Goal: Complete application form

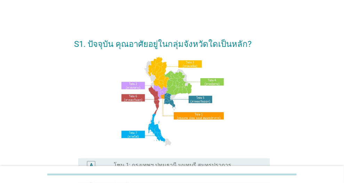
scroll to position [104, 0]
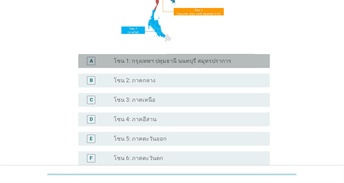
click at [184, 63] on label "โซน 1: กรุงเทพฯ ปทุมธานี นนทบุรี สมุทรปราการ" at bounding box center [172, 61] width 117 height 7
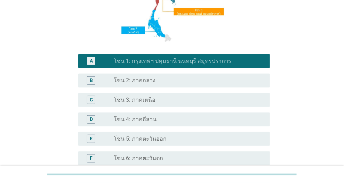
scroll to position [195, 0]
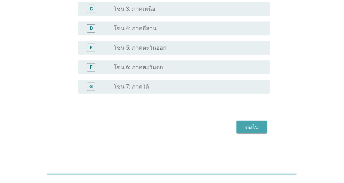
click at [254, 127] on div "ต่อไป" at bounding box center [251, 127] width 19 height 8
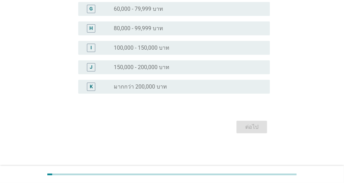
scroll to position [0, 0]
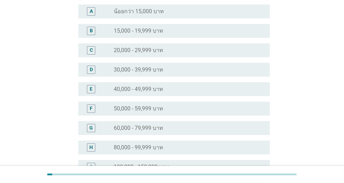
click at [157, 110] on label "50,000 - 59,999 บาท" at bounding box center [138, 108] width 49 height 7
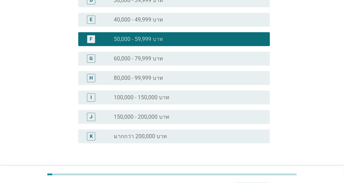
scroll to position [188, 0]
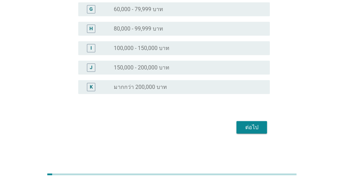
click at [254, 125] on div "ต่อไป" at bounding box center [251, 127] width 19 height 8
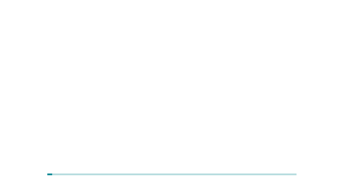
scroll to position [0, 0]
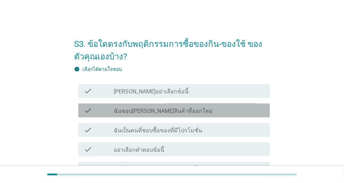
click at [180, 110] on div "check_box_outline_blank ฉันชอบ[PERSON_NAME]สินค้าที่ออกใหม่" at bounding box center [189, 110] width 150 height 8
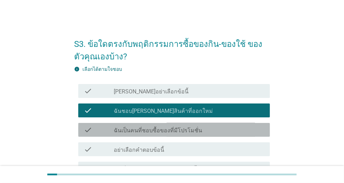
drag, startPoint x: 207, startPoint y: 129, endPoint x: 223, endPoint y: 138, distance: 18.4
click at [207, 129] on div "check_box_outline_blank ฉันเป็นคนที่ชอบซื้อของที่มีโปรโมชั่น" at bounding box center [189, 130] width 150 height 8
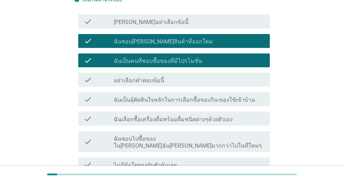
scroll to position [132, 0]
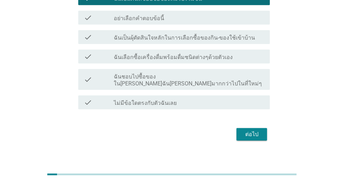
click at [258, 130] on div "ต่อไป" at bounding box center [251, 134] width 19 height 8
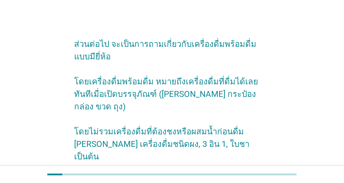
scroll to position [46, 0]
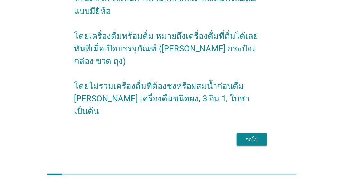
click at [253, 135] on div "ต่อไป" at bounding box center [251, 139] width 19 height 8
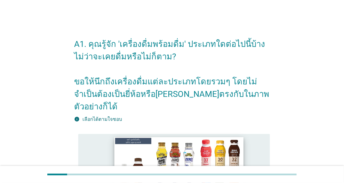
scroll to position [69, 0]
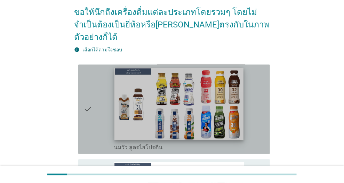
click at [115, 99] on img at bounding box center [178, 104] width 129 height 73
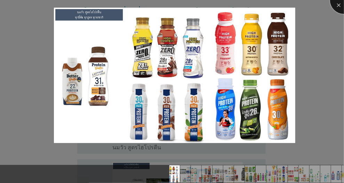
click at [337, 3] on div at bounding box center [344, 0] width 28 height 28
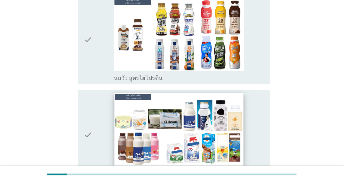
scroll to position [174, 0]
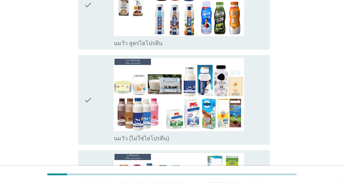
click at [85, 102] on icon "check" at bounding box center [88, 100] width 8 height 84
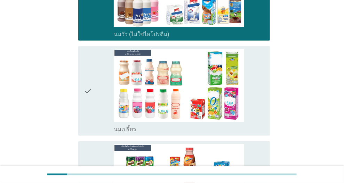
scroll to position [347, 0]
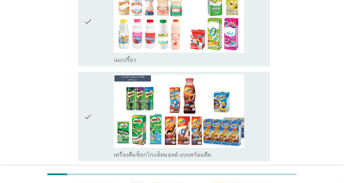
click at [100, 99] on div "check" at bounding box center [99, 117] width 30 height 84
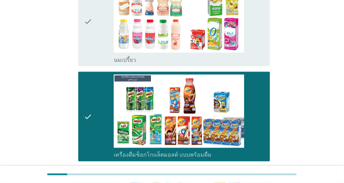
click at [87, 32] on icon "check" at bounding box center [88, 22] width 8 height 84
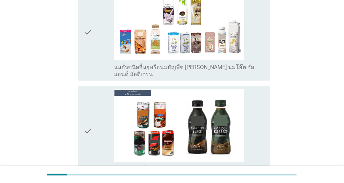
scroll to position [730, 0]
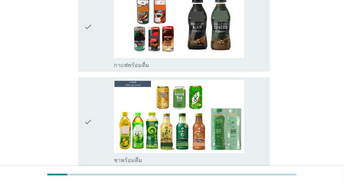
click at [94, 113] on div "check" at bounding box center [99, 122] width 30 height 84
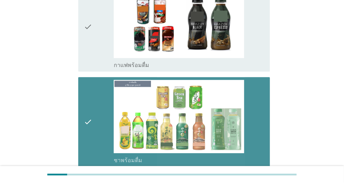
scroll to position [869, 0]
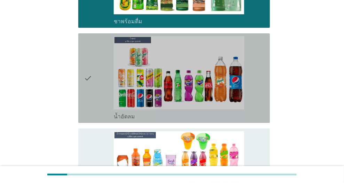
click at [80, 71] on div "check check_box_outline_blank น้ำอัดลม" at bounding box center [173, 78] width 191 height 90
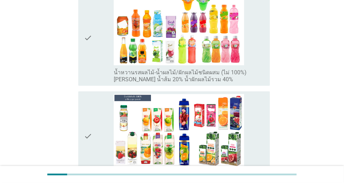
scroll to position [1112, 0]
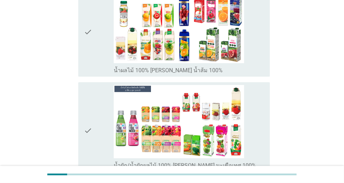
click at [91, 30] on icon "check" at bounding box center [88, 32] width 8 height 84
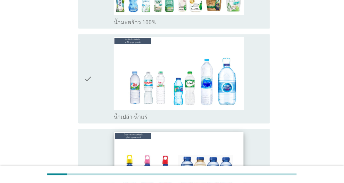
scroll to position [1563, 0]
click at [88, 52] on icon "check" at bounding box center [88, 79] width 8 height 84
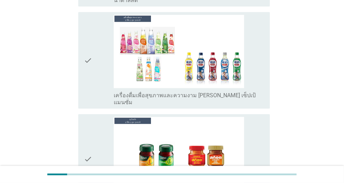
scroll to position [2293, 0]
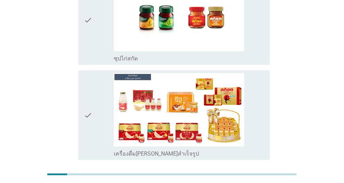
click at [245, 181] on div "ต่อไป" at bounding box center [251, 185] width 19 height 8
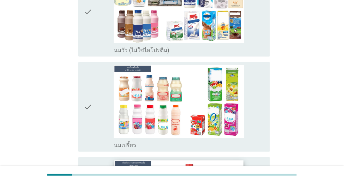
scroll to position [174, 0]
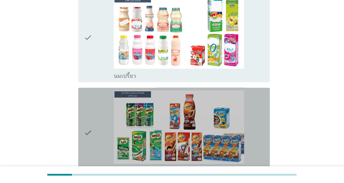
click at [101, 130] on div "check" at bounding box center [99, 133] width 30 height 84
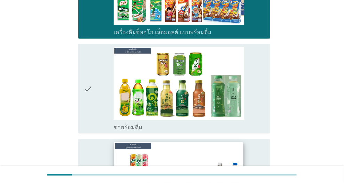
scroll to position [382, 0]
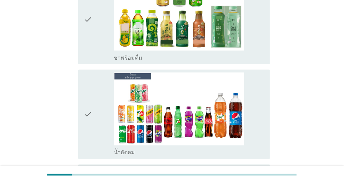
click at [106, 124] on div "check" at bounding box center [99, 115] width 30 height 84
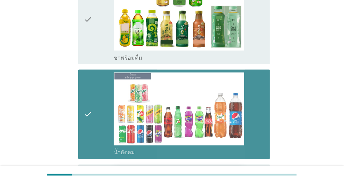
scroll to position [486, 0]
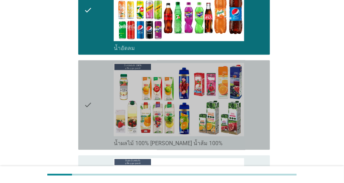
drag, startPoint x: 103, startPoint y: 123, endPoint x: 110, endPoint y: 121, distance: 7.2
click at [102, 123] on div "check" at bounding box center [99, 105] width 30 height 84
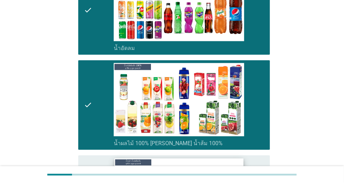
scroll to position [591, 0]
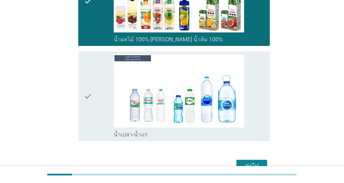
click at [109, 98] on div "check" at bounding box center [99, 96] width 30 height 84
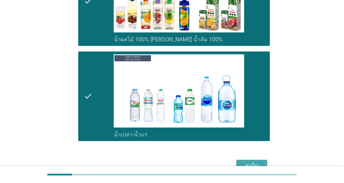
click at [249, 163] on div "ต่อไป" at bounding box center [251, 166] width 19 height 8
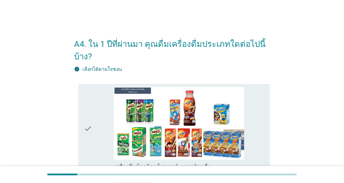
scroll to position [139, 0]
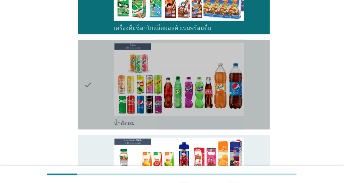
click at [90, 88] on icon "check" at bounding box center [88, 85] width 8 height 84
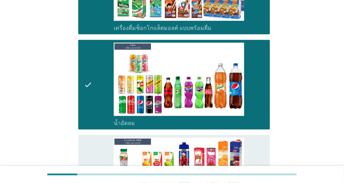
scroll to position [243, 0]
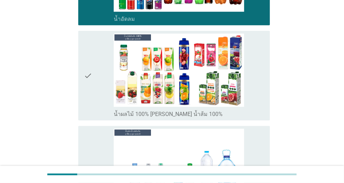
click at [96, 104] on div "check" at bounding box center [99, 76] width 30 height 84
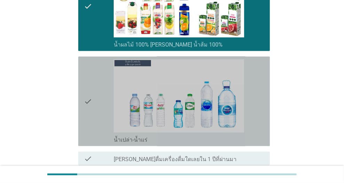
click at [92, 98] on icon "check" at bounding box center [88, 101] width 8 height 84
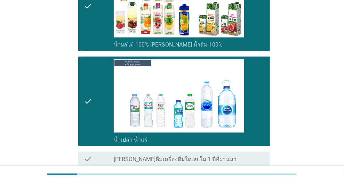
scroll to position [376, 0]
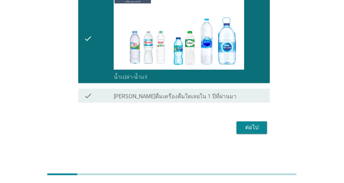
click at [260, 128] on div "ต่อไป" at bounding box center [251, 128] width 19 height 8
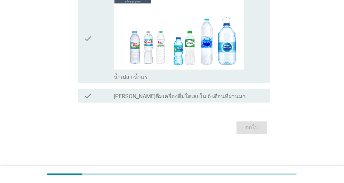
scroll to position [0, 0]
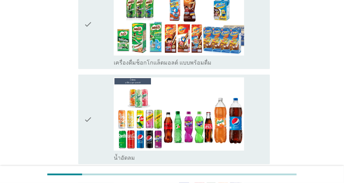
click at [92, 116] on div "check" at bounding box center [99, 119] width 30 height 84
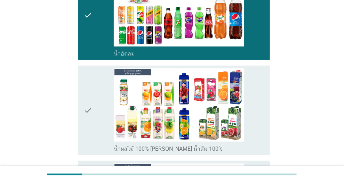
click at [100, 103] on div "check" at bounding box center [99, 110] width 30 height 84
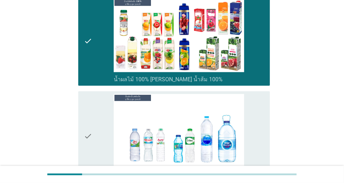
drag, startPoint x: 95, startPoint y: 126, endPoint x: 110, endPoint y: 128, distance: 15.3
click at [94, 126] on div "check" at bounding box center [99, 136] width 30 height 84
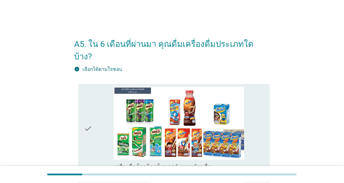
drag, startPoint x: 95, startPoint y: 107, endPoint x: 102, endPoint y: 104, distance: 7.5
click at [95, 107] on div "check" at bounding box center [99, 129] width 30 height 84
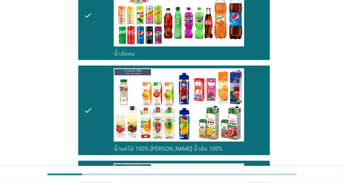
scroll to position [347, 0]
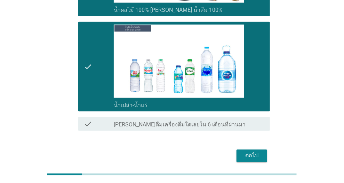
click at [252, 148] on div "ต่อไป" at bounding box center [172, 156] width 196 height 17
click at [254, 152] on div "ต่อไป" at bounding box center [251, 156] width 19 height 8
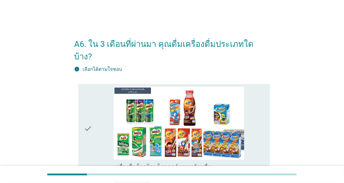
scroll to position [139, 0]
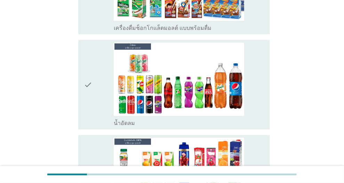
click at [86, 84] on icon "check" at bounding box center [88, 85] width 8 height 84
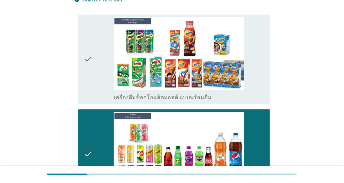
click at [96, 65] on div "check" at bounding box center [99, 59] width 30 height 84
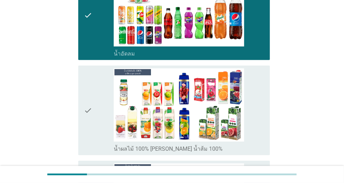
scroll to position [347, 0]
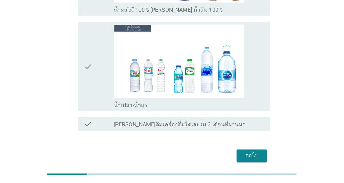
click at [105, 69] on div "check" at bounding box center [99, 67] width 30 height 84
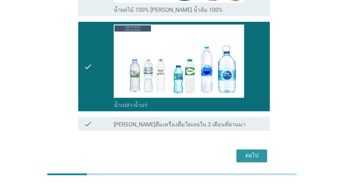
click at [241, 150] on button "ต่อไป" at bounding box center [251, 156] width 31 height 13
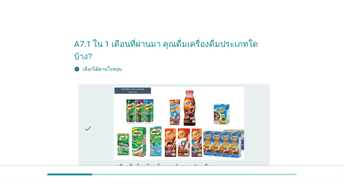
scroll to position [69, 0]
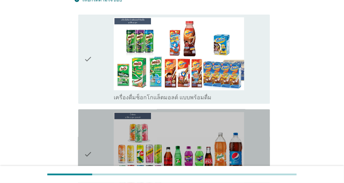
click at [97, 135] on div "check" at bounding box center [99, 154] width 30 height 84
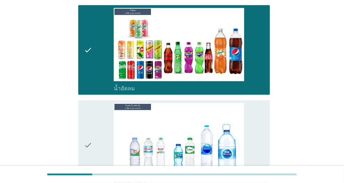
click at [93, 132] on div "check" at bounding box center [99, 145] width 30 height 84
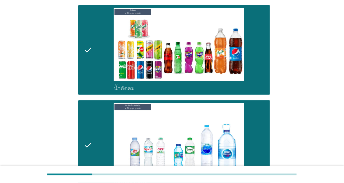
scroll to position [268, 0]
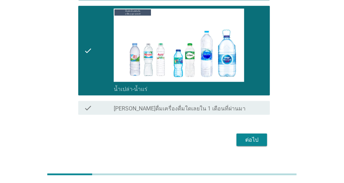
click at [255, 136] on div "ต่อไป" at bounding box center [251, 140] width 19 height 8
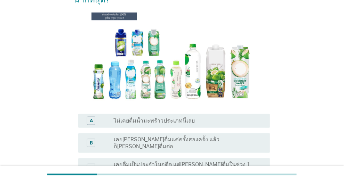
scroll to position [169, 0]
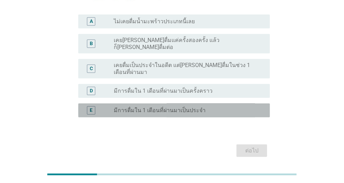
click at [172, 107] on label "มีการดื่มใน 1 เดือนที่ผ่านมาเป็นประจำ" at bounding box center [160, 110] width 92 height 7
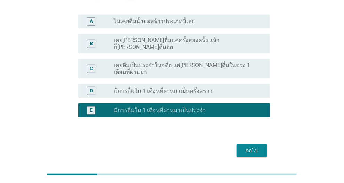
click at [217, 88] on div "radio_button_unchecked มีการดื่มใน 1 เดือนที่ผ่านมาเป็นครั้งคราว" at bounding box center [186, 91] width 145 height 7
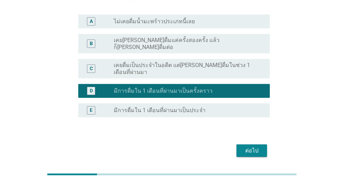
click at [250, 147] on div "ต่อไป" at bounding box center [251, 151] width 19 height 8
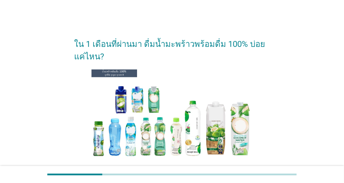
scroll to position [139, 0]
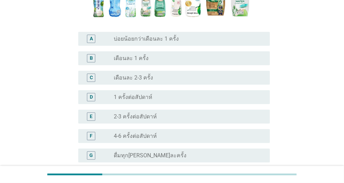
click at [154, 95] on div "radio_button_unchecked 1 ครั้งต่อสัปดาห์" at bounding box center [186, 97] width 145 height 7
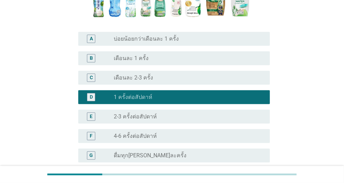
scroll to position [227, 0]
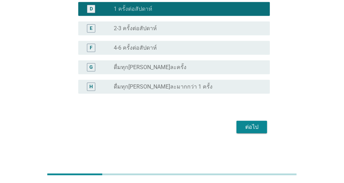
click at [253, 126] on div "ต่อไป" at bounding box center [251, 127] width 19 height 8
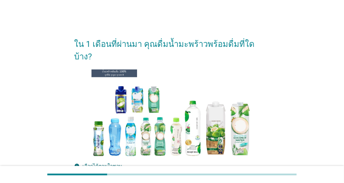
scroll to position [0, 0]
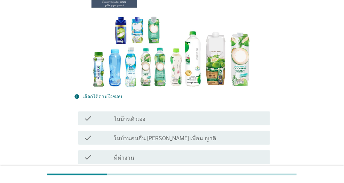
click at [158, 114] on div "check_box_outline_blank ในบ้านตัวเอง" at bounding box center [189, 118] width 150 height 8
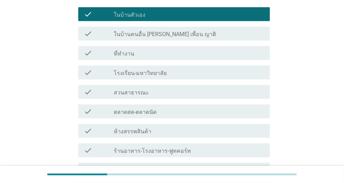
scroll to position [278, 0]
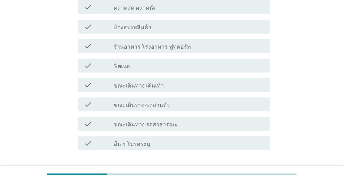
click at [255, 171] on div "ต่อไป" at bounding box center [251, 175] width 19 height 8
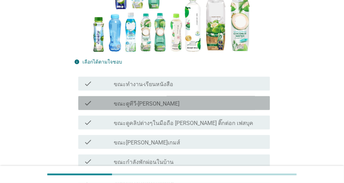
click at [156, 104] on div "check_box_outline_blank ขณะดูทีวี-[PERSON_NAME]" at bounding box center [189, 103] width 150 height 8
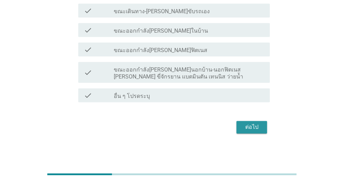
click at [256, 128] on div "ต่อไป" at bounding box center [251, 127] width 19 height 8
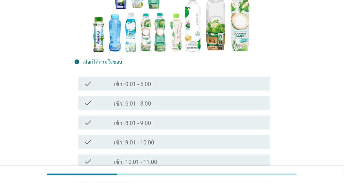
drag, startPoint x: 155, startPoint y: 143, endPoint x: 209, endPoint y: 142, distance: 53.9
click at [155, 143] on div "check_box_outline_blank เช้า: 9.01 - 10.00" at bounding box center [189, 142] width 150 height 8
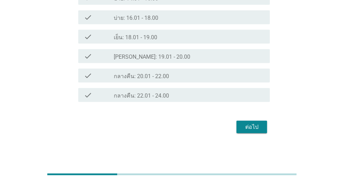
click at [249, 128] on div "ต่อไป" at bounding box center [251, 127] width 19 height 8
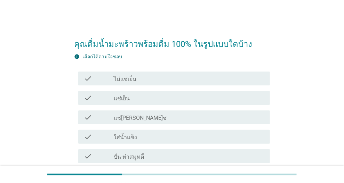
click at [155, 102] on div "check check_box_outline_blank แช่เย็น" at bounding box center [173, 98] width 191 height 14
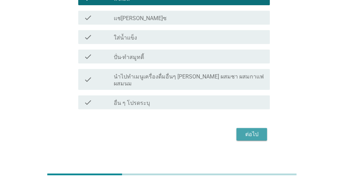
click at [250, 128] on button "ต่อไป" at bounding box center [251, 134] width 31 height 13
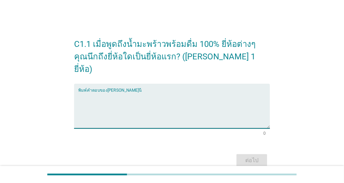
click at [153, 93] on textarea "พิมพ์คำตอบของคุณ ที่นี่" at bounding box center [173, 110] width 191 height 36
type textarea "tipco"
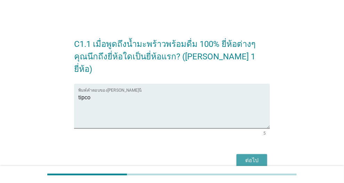
click at [256, 156] on div "ต่อไป" at bounding box center [251, 160] width 19 height 8
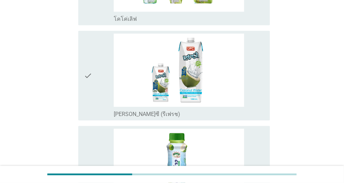
drag, startPoint x: 101, startPoint y: 92, endPoint x: 105, endPoint y: 95, distance: 4.9
click at [101, 91] on div "check" at bounding box center [99, 76] width 30 height 84
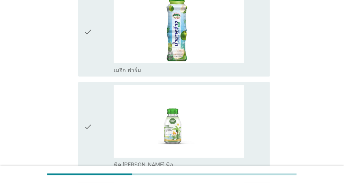
click at [83, 40] on div "check check_box_outline_blank เมจิก ฟาร์ม" at bounding box center [173, 32] width 191 height 90
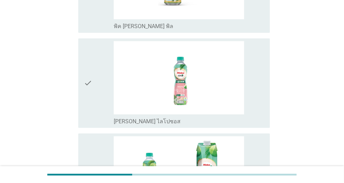
click at [109, 99] on div "check" at bounding box center [99, 83] width 30 height 84
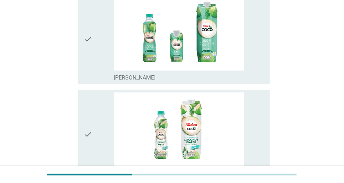
click at [98, 46] on div "check" at bounding box center [99, 39] width 30 height 84
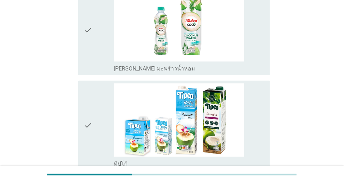
click at [90, 40] on icon "check" at bounding box center [88, 30] width 8 height 84
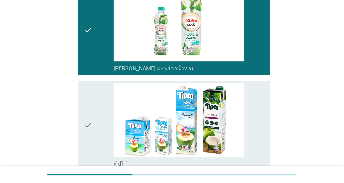
click at [99, 126] on div "check" at bounding box center [99, 125] width 30 height 84
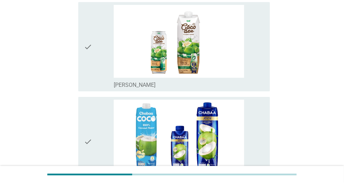
click at [90, 44] on icon "check" at bounding box center [88, 47] width 8 height 84
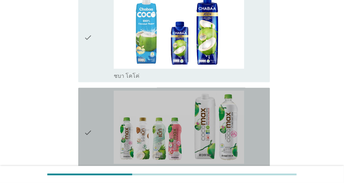
click at [94, 124] on div "check" at bounding box center [99, 133] width 30 height 84
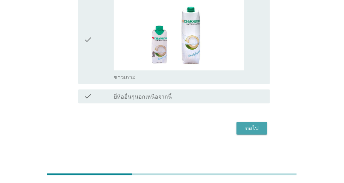
click at [254, 127] on div "ต่อไป" at bounding box center [251, 128] width 19 height 8
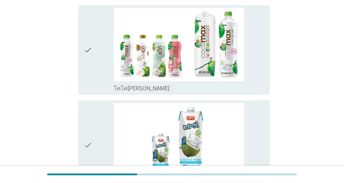
click at [77, 58] on div "check check_box_outline_blank โคโค่[PERSON_NAME]" at bounding box center [172, 49] width 196 height 95
click at [91, 65] on icon "check" at bounding box center [88, 50] width 8 height 84
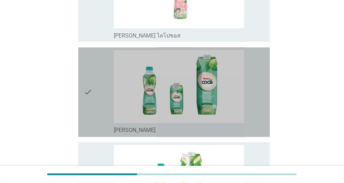
click at [110, 108] on div "check" at bounding box center [99, 92] width 30 height 84
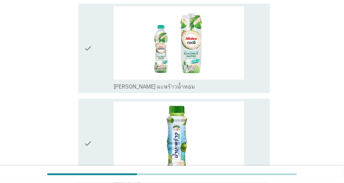
click at [94, 68] on div "check" at bounding box center [99, 48] width 30 height 84
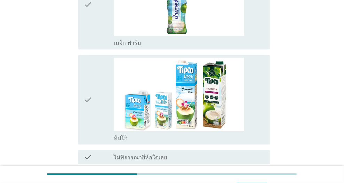
click at [106, 104] on div "check" at bounding box center [99, 100] width 30 height 84
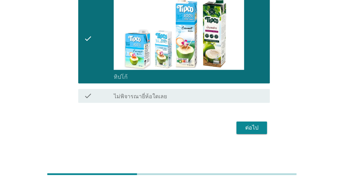
click at [250, 131] on div "ต่อไป" at bounding box center [251, 128] width 19 height 8
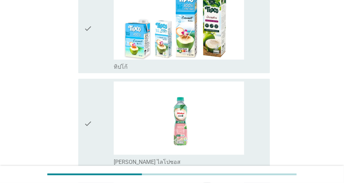
click at [88, 33] on icon "check" at bounding box center [88, 28] width 8 height 84
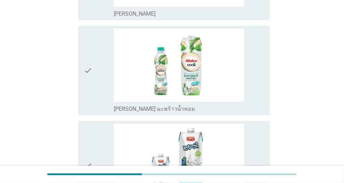
click at [96, 74] on div "check" at bounding box center [99, 70] width 30 height 84
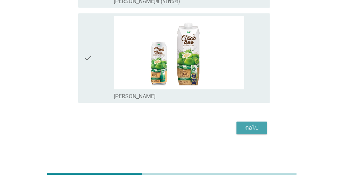
click at [259, 129] on div "ต่อไป" at bounding box center [251, 128] width 19 height 8
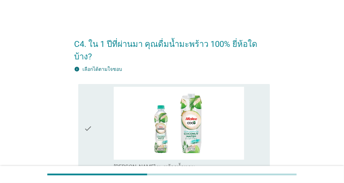
click at [99, 126] on div "check" at bounding box center [99, 129] width 30 height 84
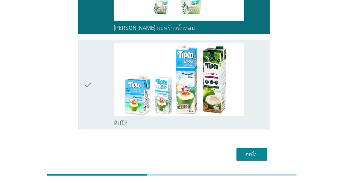
click at [98, 86] on div "check" at bounding box center [99, 85] width 30 height 84
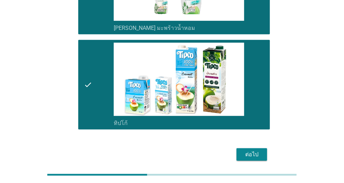
click at [245, 150] on div "ต่อไป" at bounding box center [251, 154] width 19 height 8
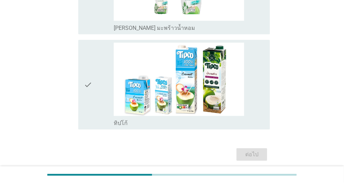
drag, startPoint x: 94, startPoint y: 75, endPoint x: 167, endPoint y: 120, distance: 85.8
click at [94, 74] on div "check" at bounding box center [99, 85] width 30 height 84
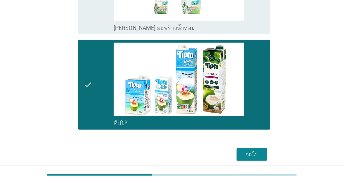
click at [257, 156] on div "ต่อไป" at bounding box center [251, 154] width 19 height 8
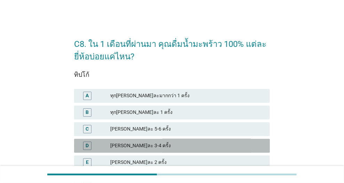
click at [156, 144] on div "[PERSON_NAME]ละ 3-4 ครั้ง" at bounding box center [187, 146] width 154 height 8
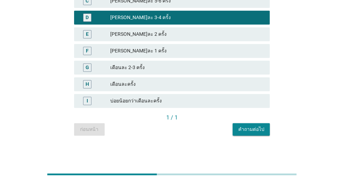
click at [257, 128] on div "คำถามต่อไป" at bounding box center [251, 129] width 26 height 7
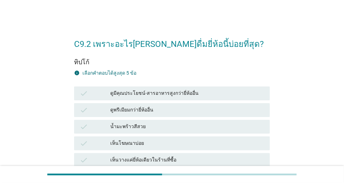
click at [153, 94] on div "ดูมีคุณประโยชน์-สารอาหารสูงกว่ายี่ห้ออื่น" at bounding box center [187, 93] width 154 height 8
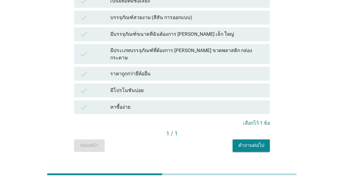
click at [155, 87] on div "มีโปรโมชันบ่อย" at bounding box center [187, 91] width 154 height 8
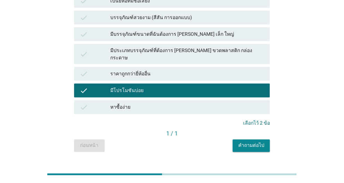
click at [257, 142] on div "คำถามต่อไป" at bounding box center [251, 145] width 26 height 7
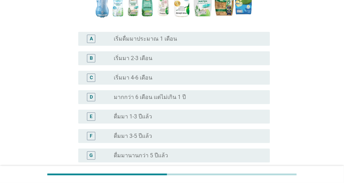
click at [129, 80] on label "เริ่มมา 4-6 เดือน" at bounding box center [133, 77] width 39 height 7
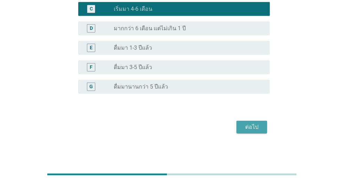
click at [245, 128] on div "ต่อไป" at bounding box center [251, 127] width 19 height 8
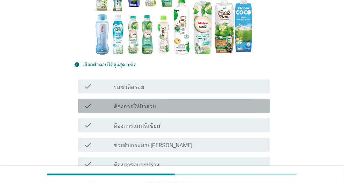
click at [139, 109] on label "ต้องการให้ผิวสวย" at bounding box center [135, 106] width 42 height 7
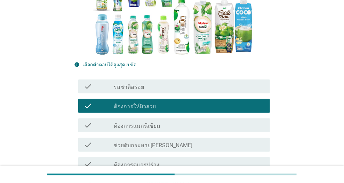
click at [160, 112] on div "check check_box ต้องการให้ผิวสวย" at bounding box center [173, 106] width 191 height 14
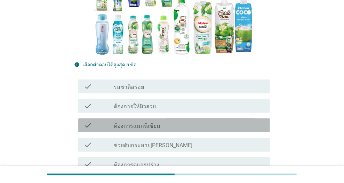
click at [169, 129] on div "check_box_outline_blank ต้องการแมกนีเซียม" at bounding box center [189, 125] width 150 height 8
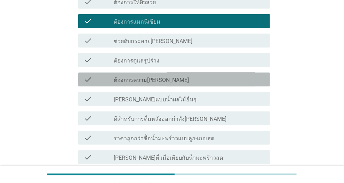
click at [179, 75] on div "check_box_outline_blank ต้องการความ[PERSON_NAME]" at bounding box center [189, 79] width 150 height 8
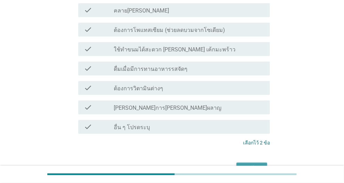
click at [251, 165] on div "ต่อไป" at bounding box center [251, 169] width 19 height 8
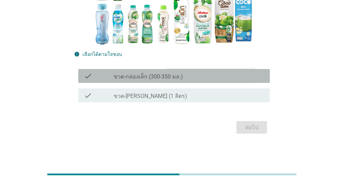
click at [137, 74] on label "ขวด-กล่องเล็ก (300-350 มล.)" at bounding box center [148, 76] width 69 height 7
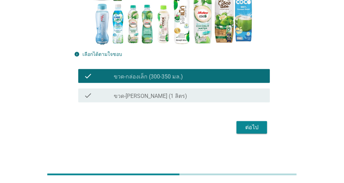
click at [141, 93] on label "ขวด-[PERSON_NAME] (1 ลิตร)" at bounding box center [150, 96] width 73 height 7
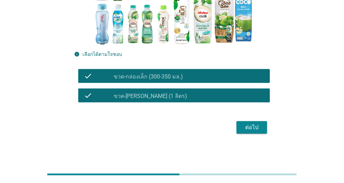
click at [180, 77] on label "ขวด-กล่องเล็ก (300-350 มล.)" at bounding box center [148, 76] width 69 height 7
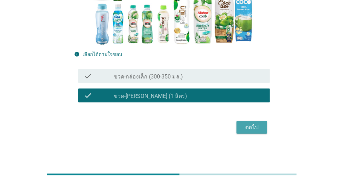
click at [247, 129] on div "ต่อไป" at bounding box center [251, 127] width 19 height 8
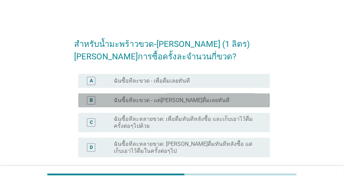
click at [160, 99] on label "ฉันซื้อทีละขวด - แต่[PERSON_NAME]ดื่มเลยทันที" at bounding box center [172, 100] width 116 height 7
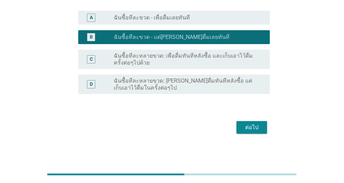
click at [249, 128] on div "ต่อไป" at bounding box center [251, 127] width 19 height 8
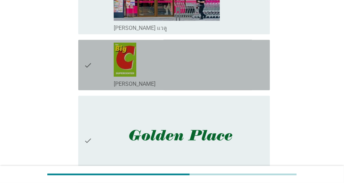
click at [96, 71] on div "check" at bounding box center [99, 65] width 30 height 45
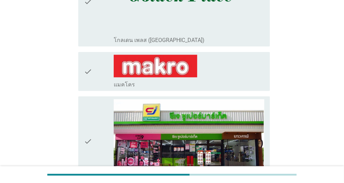
click at [84, 67] on icon "check" at bounding box center [88, 71] width 8 height 33
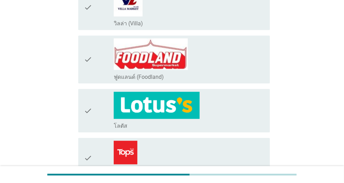
drag, startPoint x: 101, startPoint y: 112, endPoint x: 140, endPoint y: 121, distance: 39.9
click at [101, 112] on div "check" at bounding box center [99, 111] width 30 height 38
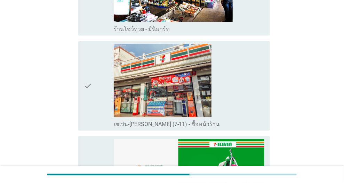
click at [90, 71] on icon "check" at bounding box center [88, 86] width 8 height 84
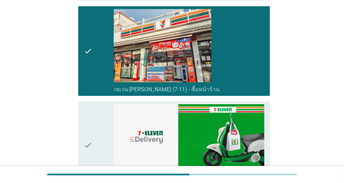
click at [88, 127] on icon "check" at bounding box center [88, 145] width 8 height 82
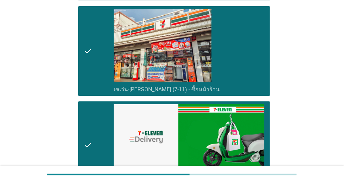
click at [100, 39] on div "check" at bounding box center [99, 51] width 30 height 84
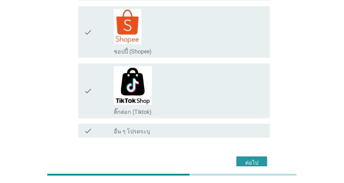
click at [260, 159] on div "ต่อไป" at bounding box center [251, 163] width 19 height 8
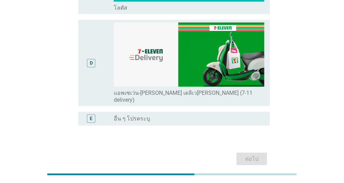
click at [85, 48] on div "D" at bounding box center [91, 63] width 15 height 81
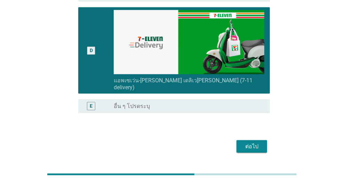
click at [256, 142] on div "ต่อไป" at bounding box center [251, 146] width 19 height 8
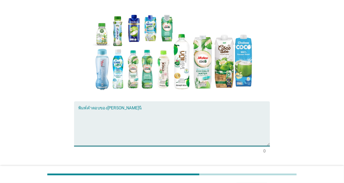
drag, startPoint x: 134, startPoint y: 116, endPoint x: 182, endPoint y: 124, distance: 49.0
click at [134, 116] on textarea "พิมพ์คำตอบของคุณ ที่นี่" at bounding box center [173, 128] width 191 height 36
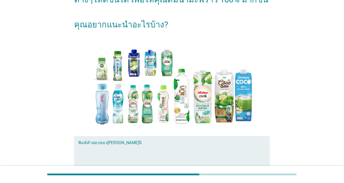
click at [166, 145] on textarea "พิมพ์คำตอบของคุณ ที่นี่" at bounding box center [173, 163] width 191 height 36
type textarea "f"
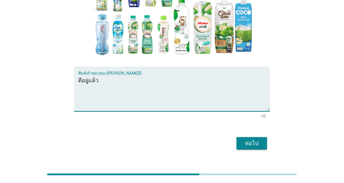
type textarea "ดีอยู่แล้ว"
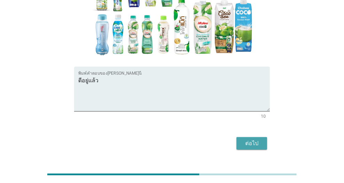
click at [253, 144] on div "ต่อไป" at bounding box center [251, 143] width 19 height 8
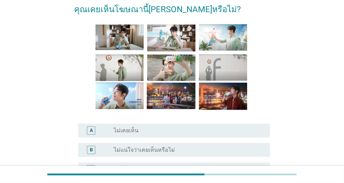
scroll to position [104, 0]
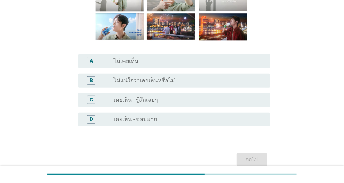
click at [174, 105] on div "C radio_button_unchecked เคยเห็น - รู้สึกเฉยๆ" at bounding box center [173, 100] width 191 height 14
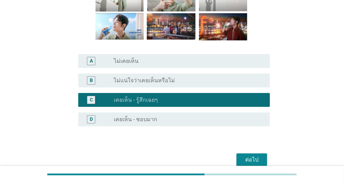
click at [256, 160] on div "ต่อไป" at bounding box center [251, 160] width 19 height 8
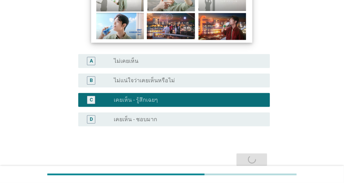
scroll to position [0, 0]
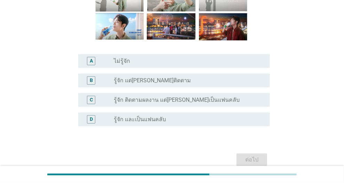
click at [166, 102] on label "รู้จัก ติดตามผลงาน แต่[PERSON_NAME]เป็นแฟนคลับ" at bounding box center [177, 100] width 126 height 7
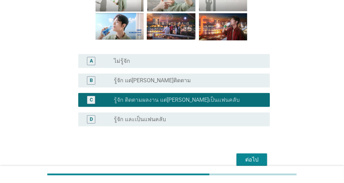
click at [252, 158] on div "ต่อไป" at bounding box center [251, 160] width 19 height 8
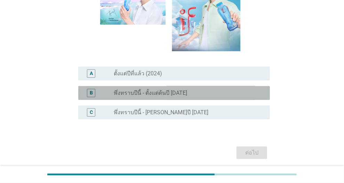
click at [169, 91] on label "พึ่งทราบปีนี้ - ตั้งแต่ต้นปี [DATE]" at bounding box center [150, 93] width 73 height 7
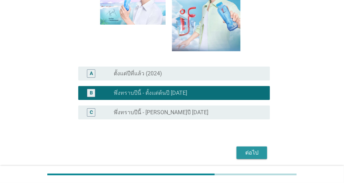
click at [258, 154] on div "ต่อไป" at bounding box center [251, 153] width 19 height 8
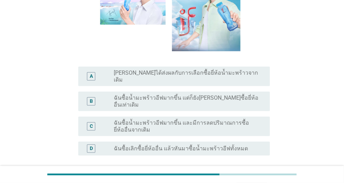
click at [178, 96] on label "ฉันซื้อน้ำมะพร้าวอีฟมากขึ้น แต่ก็ยัง[PERSON_NAME]ซื้อยี่ห้ออื่นเท่าเดิม" at bounding box center [186, 101] width 145 height 14
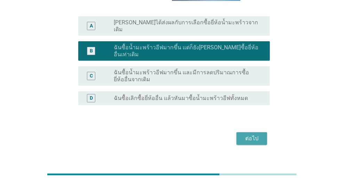
click at [254, 134] on div "ต่อไป" at bounding box center [251, 138] width 19 height 8
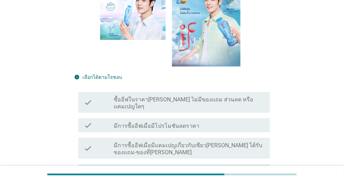
click at [180, 142] on label "มีการซื้ออีฟเมื่อมีแคมเปญเกี่ยวกับเซียว[PERSON_NAME] ได้รับของแถม-ของที่[PERSON…" at bounding box center [189, 149] width 150 height 14
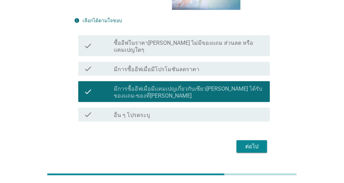
click at [255, 142] on div "ต่อไป" at bounding box center [251, 146] width 19 height 8
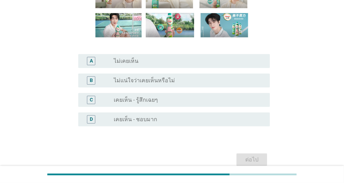
click at [167, 98] on div "radio_button_unchecked เคยเห็น - รู้สึกเฉยๆ" at bounding box center [186, 100] width 145 height 7
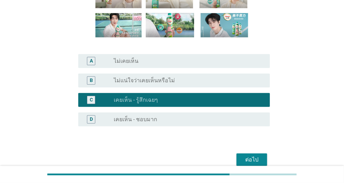
drag, startPoint x: 250, startPoint y: 156, endPoint x: 257, endPoint y: 158, distance: 7.2
click at [250, 156] on div "ต่อไป" at bounding box center [251, 160] width 19 height 8
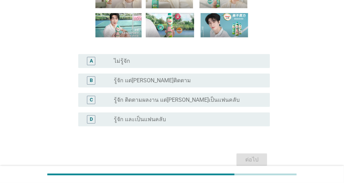
click at [158, 94] on div "C radio_button_unchecked รู้จัก ติดตามผลงาน แต่[PERSON_NAME]เป็นแฟนคลับ" at bounding box center [173, 100] width 191 height 14
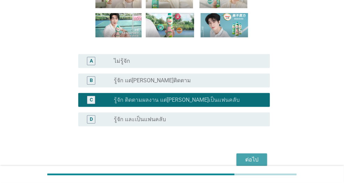
drag, startPoint x: 262, startPoint y: 156, endPoint x: 282, endPoint y: 156, distance: 20.5
click at [262, 156] on button "ต่อไป" at bounding box center [251, 160] width 31 height 13
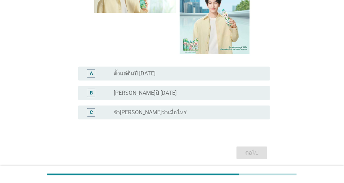
click at [167, 94] on div "radio_button_unchecked [PERSON_NAME]ปี [DATE]" at bounding box center [186, 93] width 145 height 7
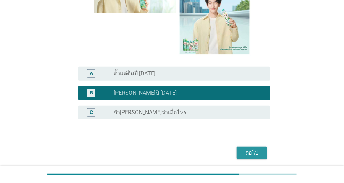
drag, startPoint x: 247, startPoint y: 148, endPoint x: 328, endPoint y: 181, distance: 87.1
click at [248, 149] on div "ต่อไป" at bounding box center [251, 153] width 19 height 8
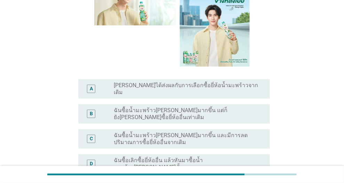
click at [166, 132] on label "ฉันซื้อน้ำมะพร้าว[PERSON_NAME]มากขึ้น และมีการลดปริมาณการซื้อยี่ห้ออื่นจากเดิม" at bounding box center [186, 139] width 145 height 14
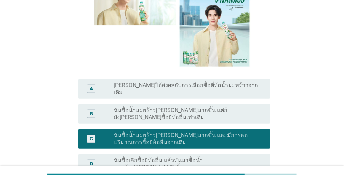
click at [213, 104] on div "B radio_button_unchecked ฉันซื้อน้ำมะพร้าว[PERSON_NAME]มากขึ้น แต่ก็ยัง[PERSON_…" at bounding box center [173, 113] width 191 height 19
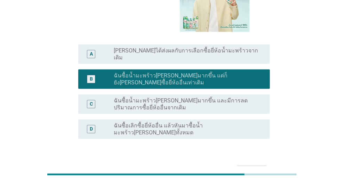
click at [258, 168] on div "ต่อไป" at bounding box center [251, 172] width 19 height 8
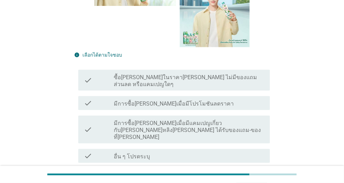
click at [164, 100] on label "มีการซื้อ[PERSON_NAME]เมื่อมีโปรโมชันลดราคา" at bounding box center [174, 103] width 120 height 7
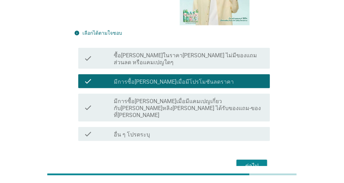
click at [247, 162] on div "ต่อไป" at bounding box center [251, 166] width 19 height 8
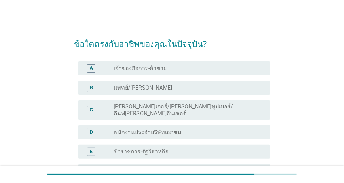
click at [175, 68] on div "radio_button_unchecked เจ้าของกิจการ-ค้าขาย" at bounding box center [186, 68] width 145 height 7
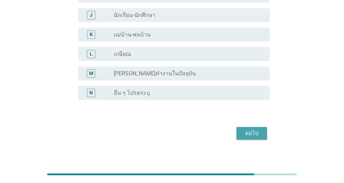
click at [255, 129] on div "ต่อไป" at bounding box center [251, 133] width 19 height 8
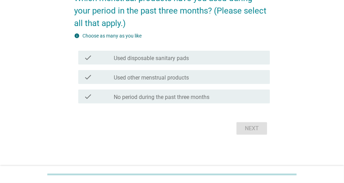
scroll to position [71, 0]
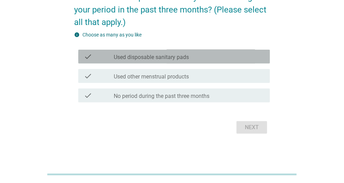
click at [199, 55] on div "check_box_outline_blank Used disposable sanitary pads" at bounding box center [189, 56] width 150 height 8
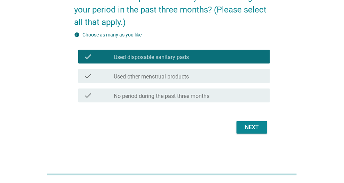
click at [254, 125] on div "Next" at bounding box center [251, 127] width 19 height 8
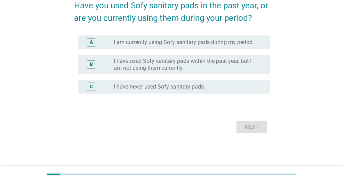
scroll to position [0, 0]
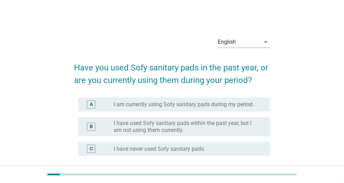
click at [205, 107] on label "I am currently using Sofy sanitary pads during my period." at bounding box center [184, 104] width 140 height 7
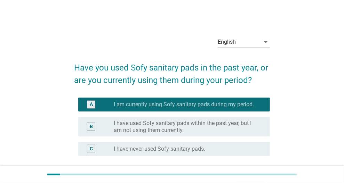
scroll to position [62, 0]
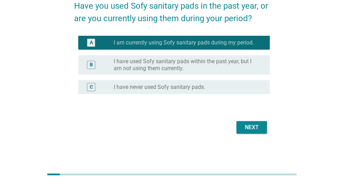
click at [245, 125] on div "Next" at bounding box center [251, 127] width 19 height 8
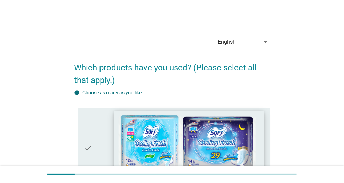
scroll to position [69, 0]
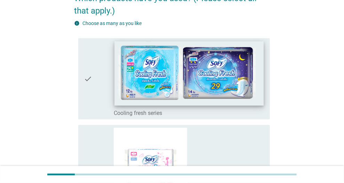
click at [159, 82] on img at bounding box center [189, 73] width 149 height 64
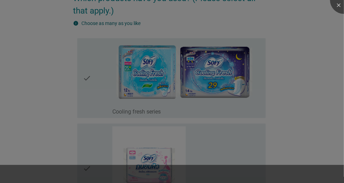
scroll to position [174, 0]
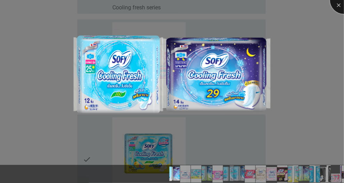
click at [337, 3] on div at bounding box center [344, 0] width 28 height 28
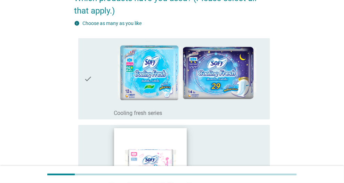
drag, startPoint x: 96, startPoint y: 150, endPoint x: 125, endPoint y: 129, distance: 35.7
click at [98, 143] on div "check" at bounding box center [99, 170] width 30 height 84
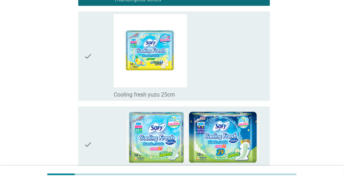
scroll to position [382, 0]
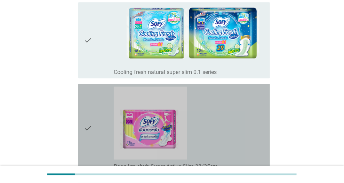
drag, startPoint x: 100, startPoint y: 134, endPoint x: 112, endPoint y: 124, distance: 15.0
click at [100, 133] on div "check" at bounding box center [99, 129] width 30 height 84
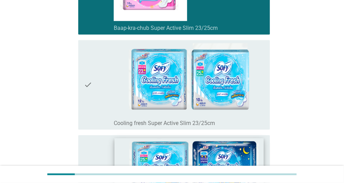
scroll to position [591, 0]
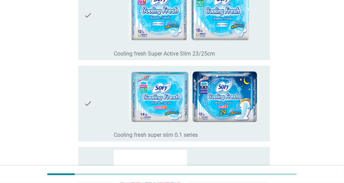
click at [106, 25] on div "check" at bounding box center [99, 15] width 30 height 84
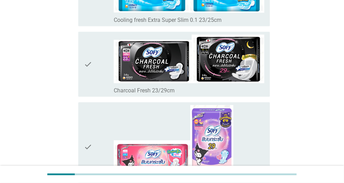
click at [94, 74] on div "check" at bounding box center [99, 65] width 30 height 60
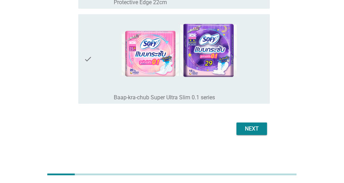
scroll to position [2074, 0]
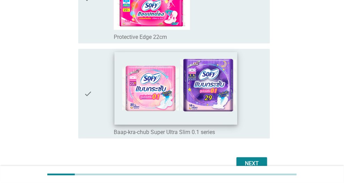
drag, startPoint x: 107, startPoint y: 104, endPoint x: 145, endPoint y: 110, distance: 38.7
click at [107, 104] on div "check" at bounding box center [99, 94] width 30 height 84
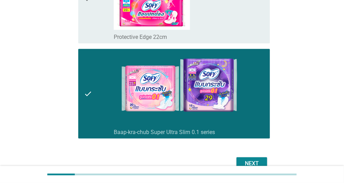
click at [253, 155] on div "Next" at bounding box center [172, 163] width 196 height 17
click at [261, 161] on div "Next" at bounding box center [251, 163] width 19 height 8
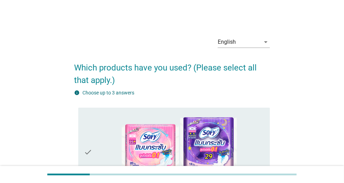
scroll to position [69, 0]
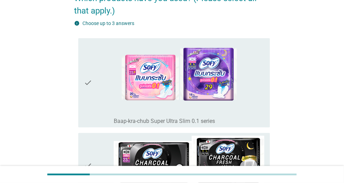
click at [100, 88] on div "check" at bounding box center [99, 83] width 30 height 84
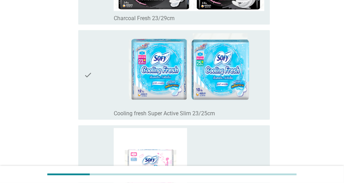
scroll to position [382, 0]
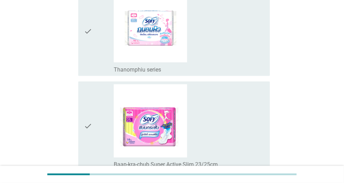
click at [101, 131] on div "check" at bounding box center [99, 126] width 30 height 84
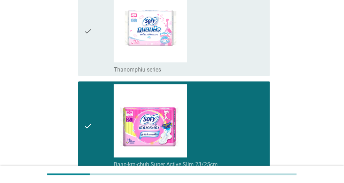
scroll to position [461, 0]
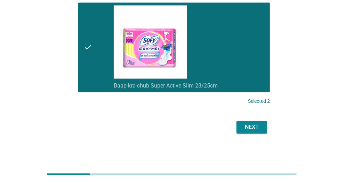
click at [246, 127] on div "Next" at bounding box center [251, 127] width 19 height 8
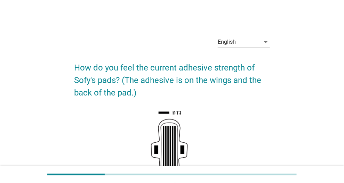
scroll to position [104, 0]
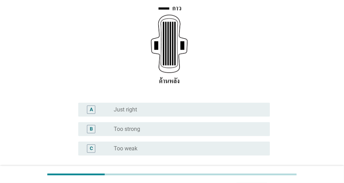
click at [146, 129] on div "radio_button_unchecked Too strong" at bounding box center [186, 129] width 145 height 7
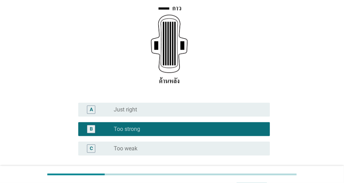
scroll to position [166, 0]
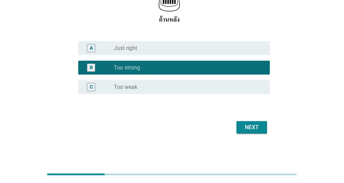
click at [254, 128] on div "Next" at bounding box center [251, 127] width 19 height 8
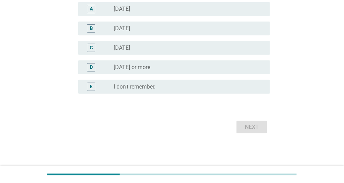
scroll to position [0, 0]
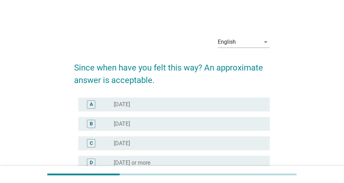
click at [167, 122] on div "radio_button_unchecked 6 months ago" at bounding box center [186, 124] width 145 height 7
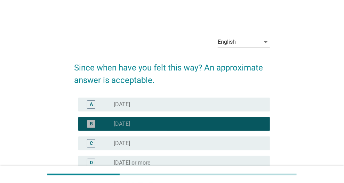
scroll to position [69, 0]
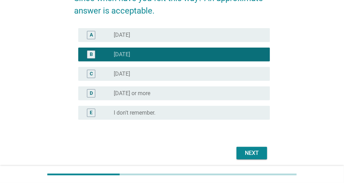
click at [244, 151] on div "Next" at bounding box center [251, 153] width 19 height 8
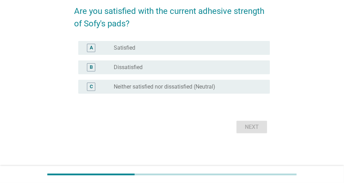
scroll to position [0, 0]
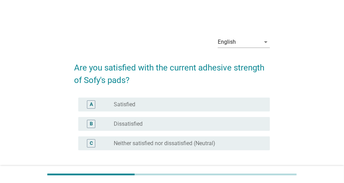
click at [170, 108] on div "radio_button_unchecked Satisfied" at bounding box center [189, 104] width 150 height 8
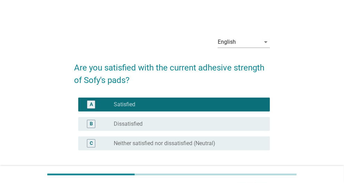
scroll to position [56, 0]
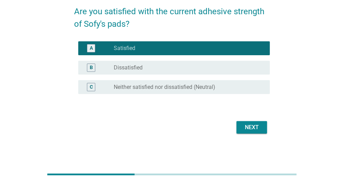
click at [250, 126] on div "Next" at bounding box center [251, 127] width 19 height 8
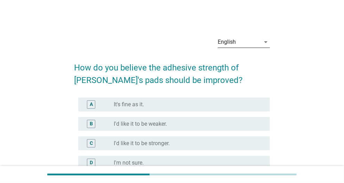
click at [262, 41] on icon "arrow_drop_down" at bounding box center [265, 42] width 8 height 8
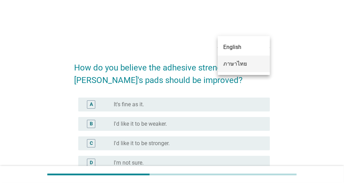
click at [250, 66] on div "ภาษาไทย" at bounding box center [243, 64] width 41 height 8
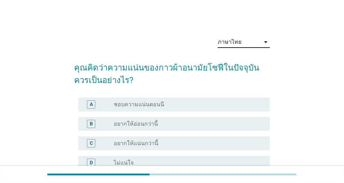
click at [171, 143] on div "radio_button_unchecked อยากให้แน่นกว่านี้" at bounding box center [186, 143] width 145 height 7
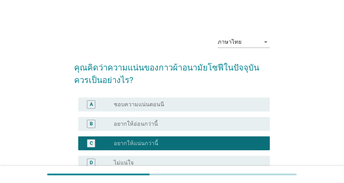
scroll to position [76, 0]
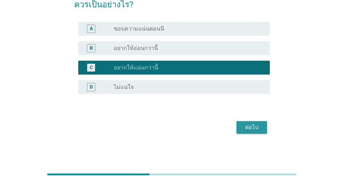
click at [246, 125] on div "ต่อไป" at bounding box center [251, 127] width 19 height 8
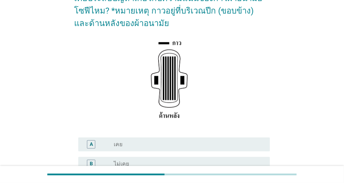
scroll to position [139, 0]
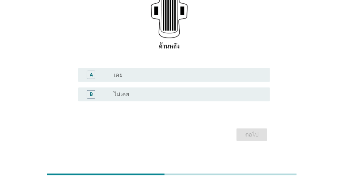
click at [170, 97] on div "radio_button_unchecked ไม่เคย" at bounding box center [186, 94] width 145 height 7
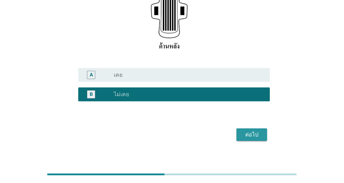
click at [247, 137] on div "ต่อไป" at bounding box center [251, 135] width 19 height 8
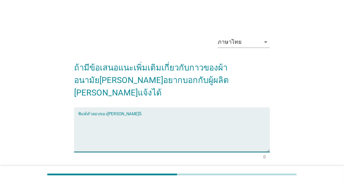
click at [135, 116] on textarea "พิมพ์คำตอบของคุณ ที่นี่" at bounding box center [173, 134] width 191 height 36
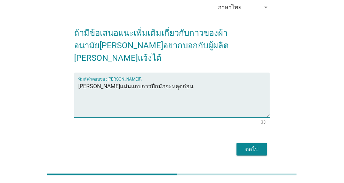
type textarea "ไม่ค่อยแน่นแถบกาวปีกมักจะหลุดก่อน"
click at [251, 145] on div "ต่อไป" at bounding box center [251, 149] width 19 height 8
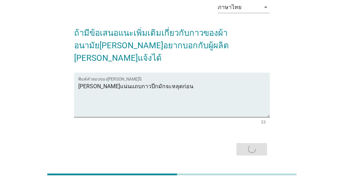
scroll to position [0, 0]
